Goal: Navigation & Orientation: Find specific page/section

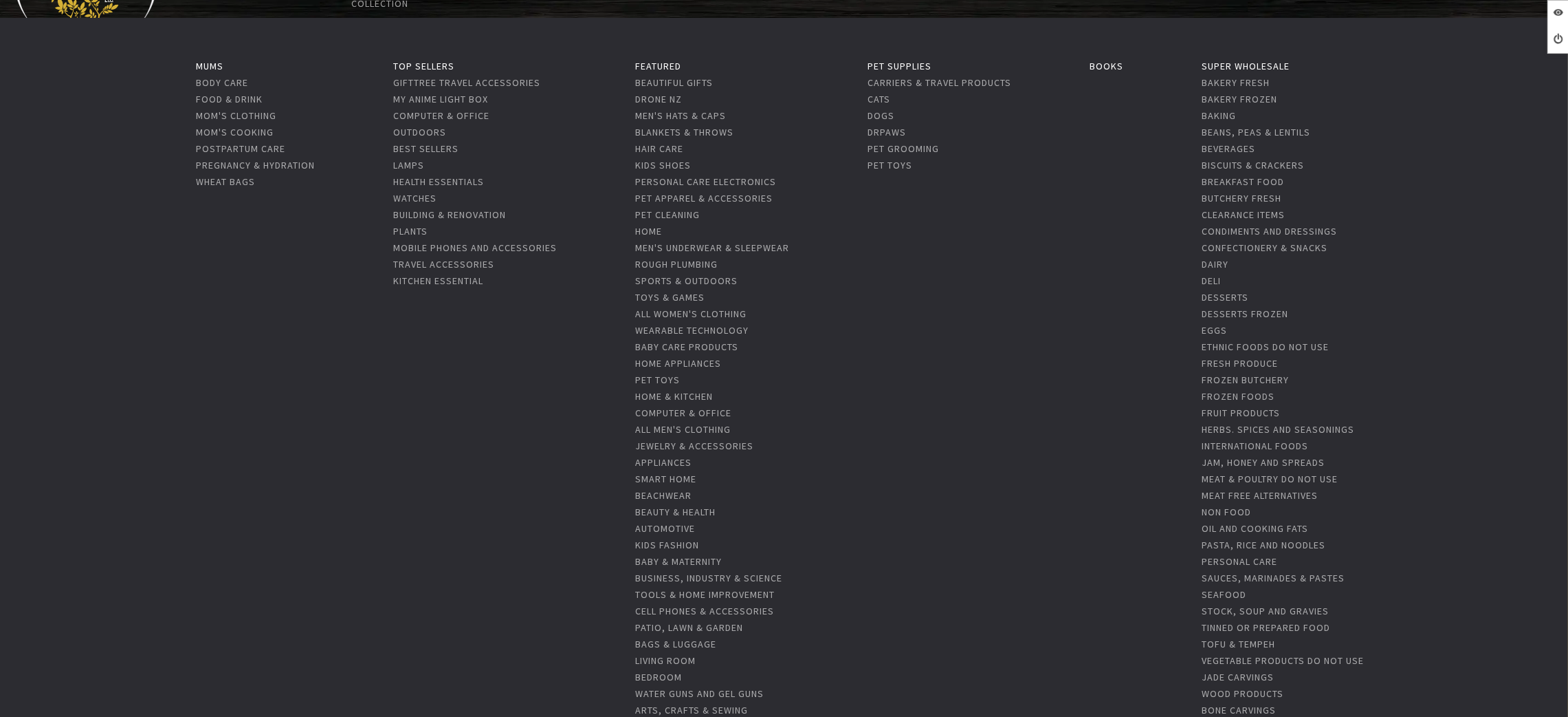
click at [651, 222] on li "Home" at bounding box center [712, 230] width 154 height 17
click at [651, 228] on link "Home" at bounding box center [648, 231] width 27 height 13
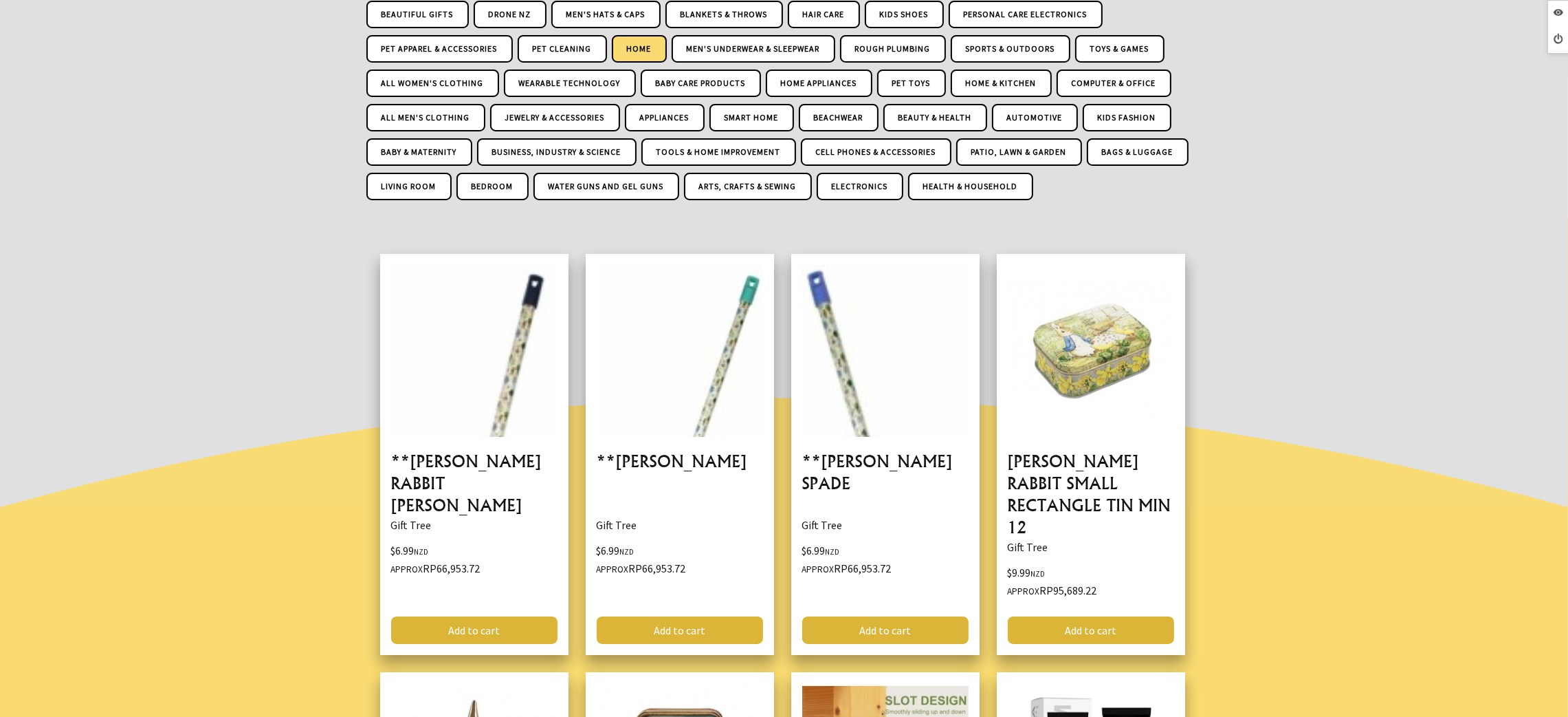
scroll to position [103, 0]
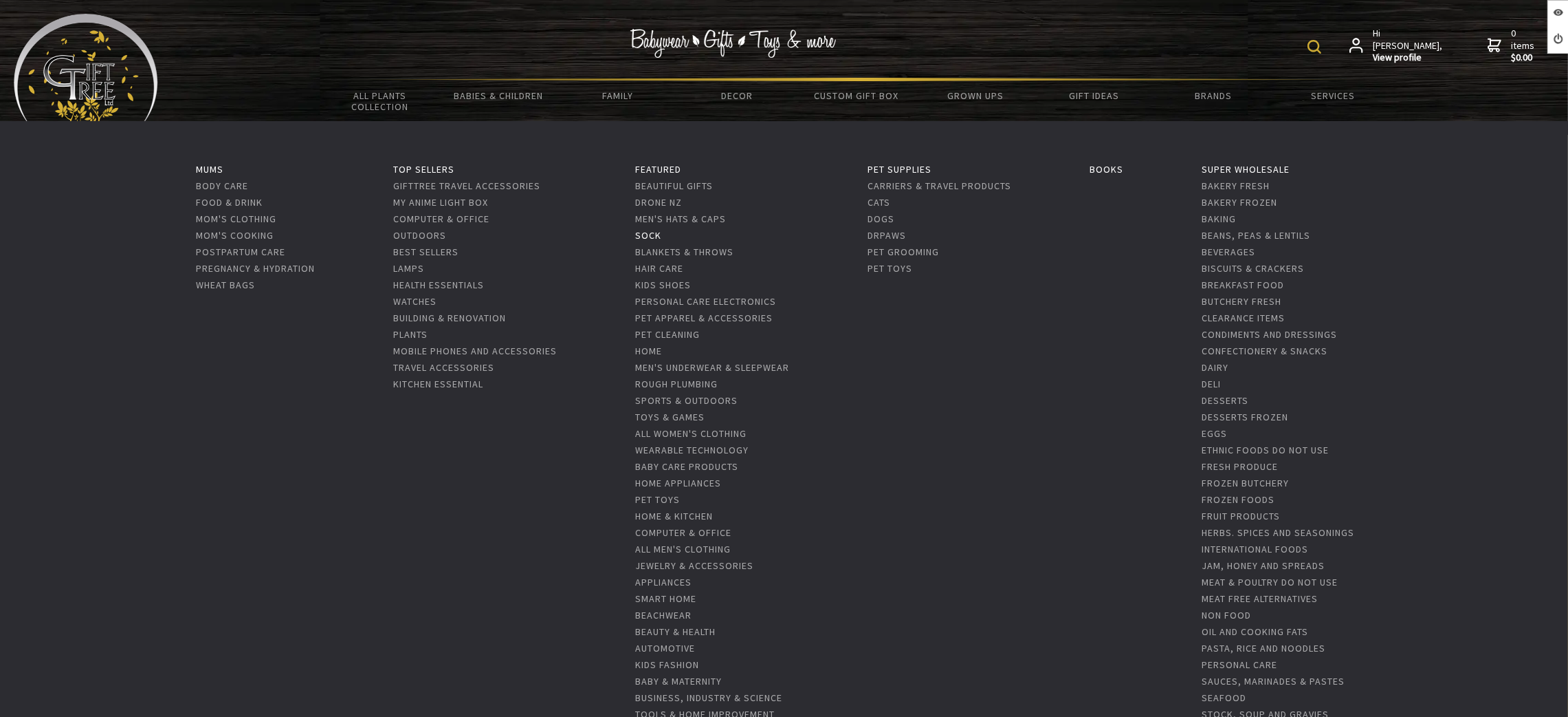
click at [641, 235] on link "Sock" at bounding box center [648, 235] width 26 height 13
